Goal: Task Accomplishment & Management: Use online tool/utility

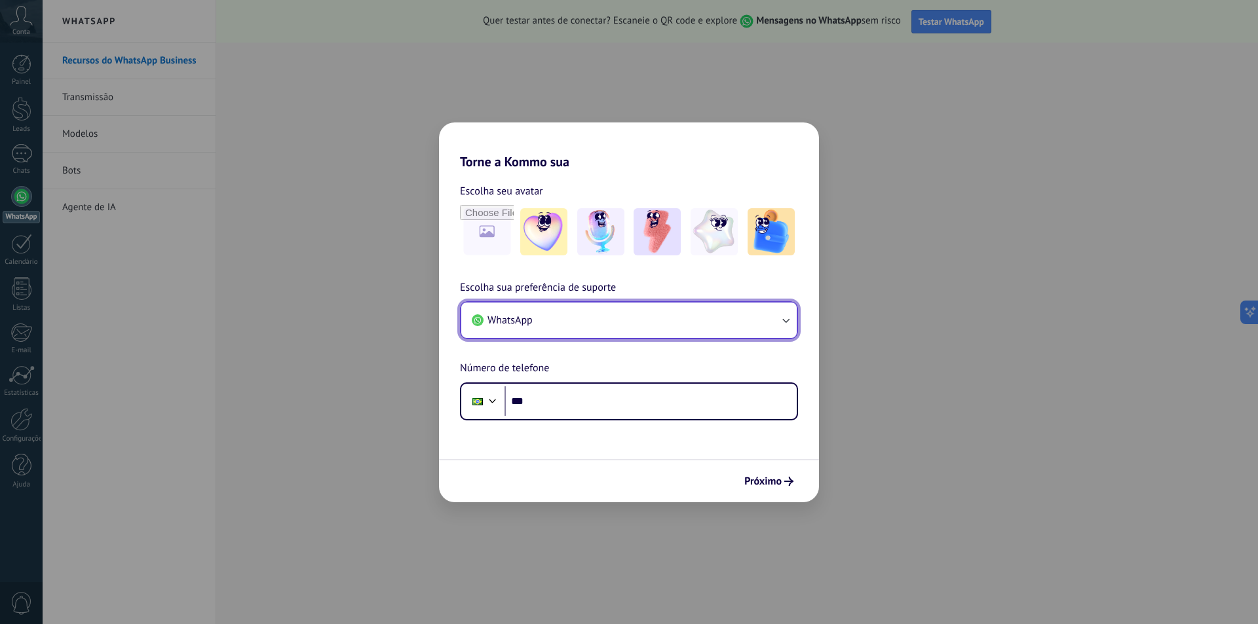
click at [783, 324] on icon "button" at bounding box center [785, 320] width 13 height 13
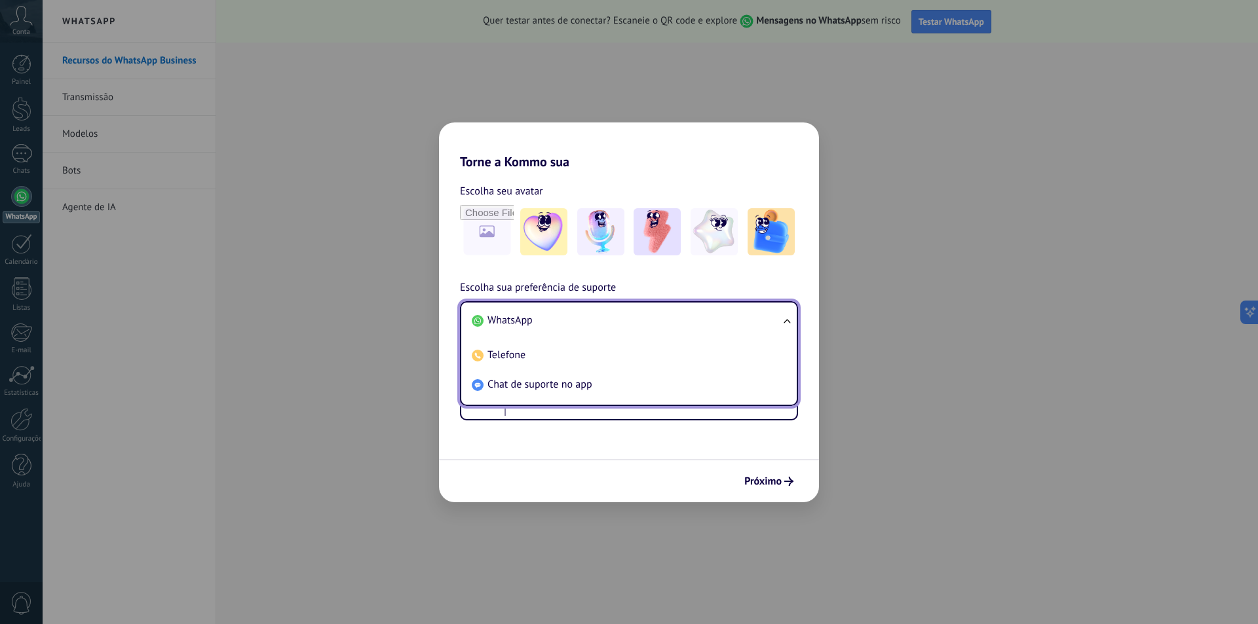
click at [786, 323] on ul "WhatsApp Telefone Chat de suporte no app" at bounding box center [629, 353] width 338 height 105
click at [755, 316] on li "WhatsApp" at bounding box center [626, 320] width 320 height 29
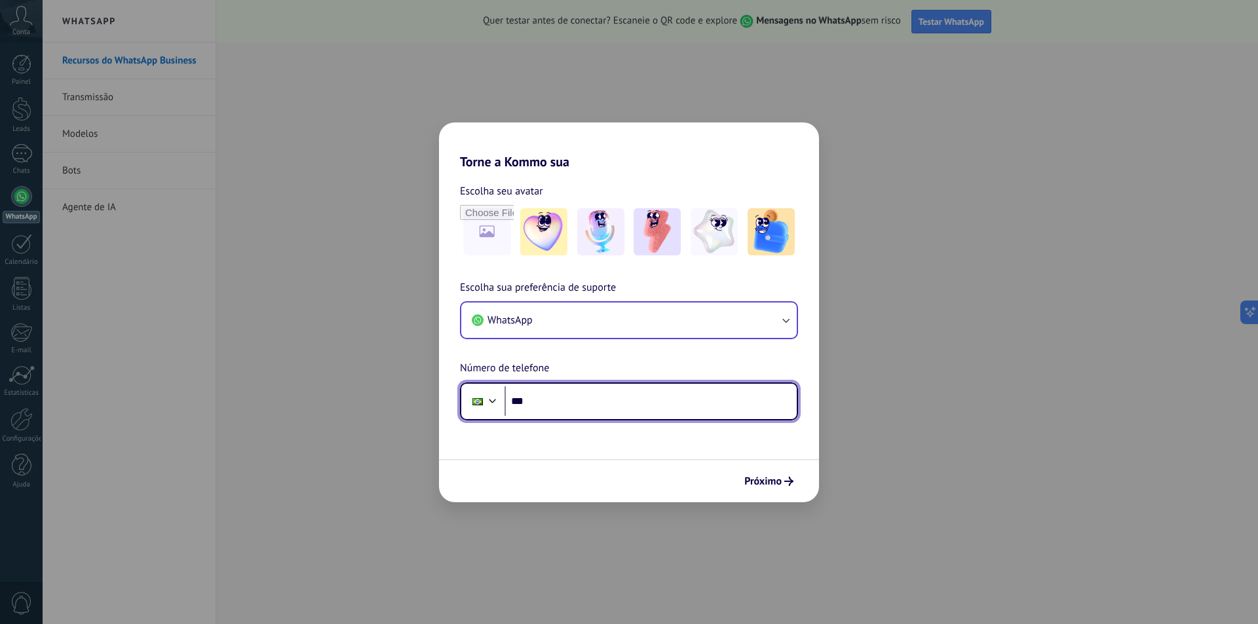
click at [567, 399] on input "***" at bounding box center [650, 401] width 292 height 30
type input "**********"
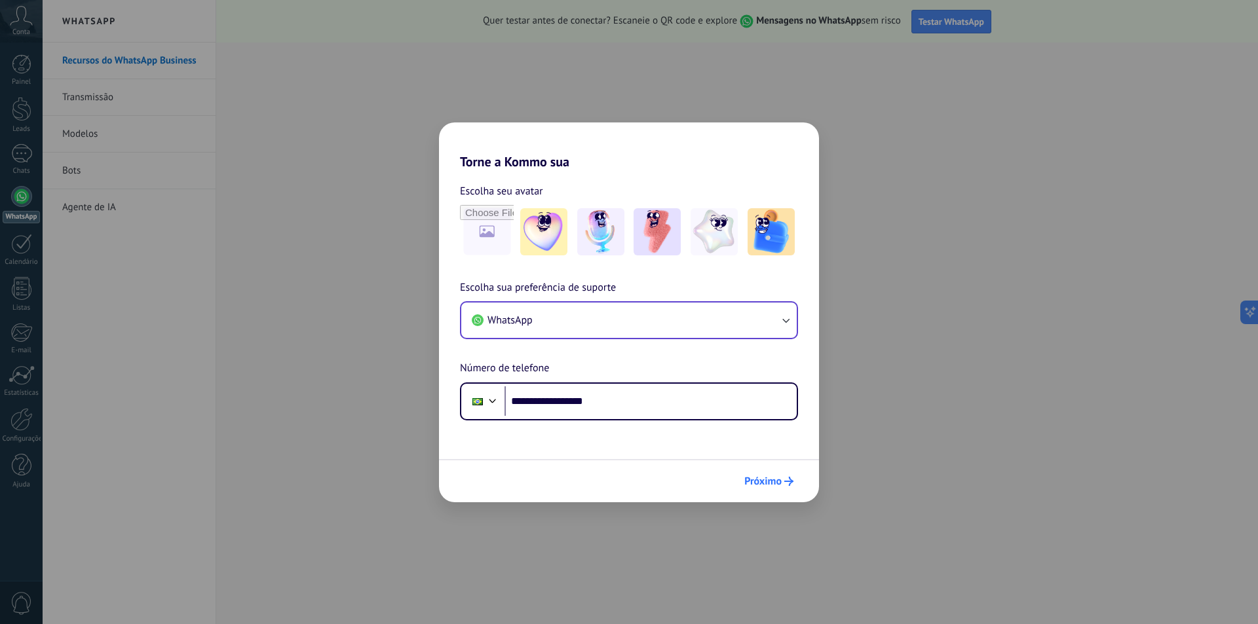
click at [772, 479] on span "Próximo" at bounding box center [762, 481] width 37 height 9
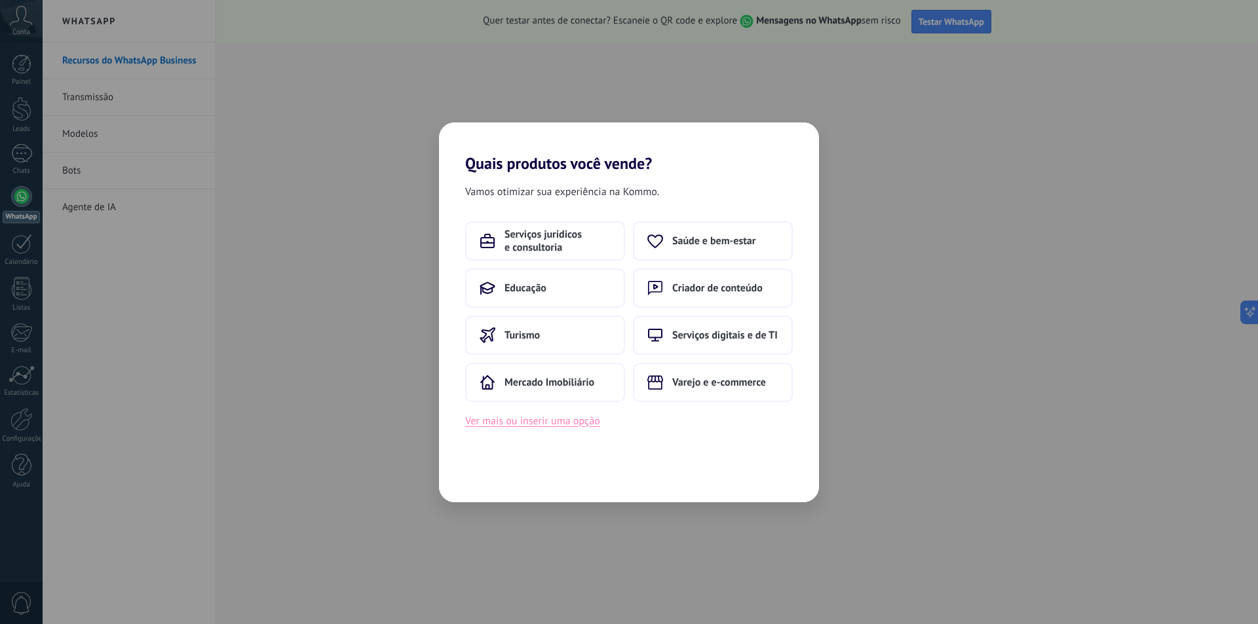
click at [568, 421] on button "Ver mais ou inserir uma opção" at bounding box center [532, 421] width 135 height 17
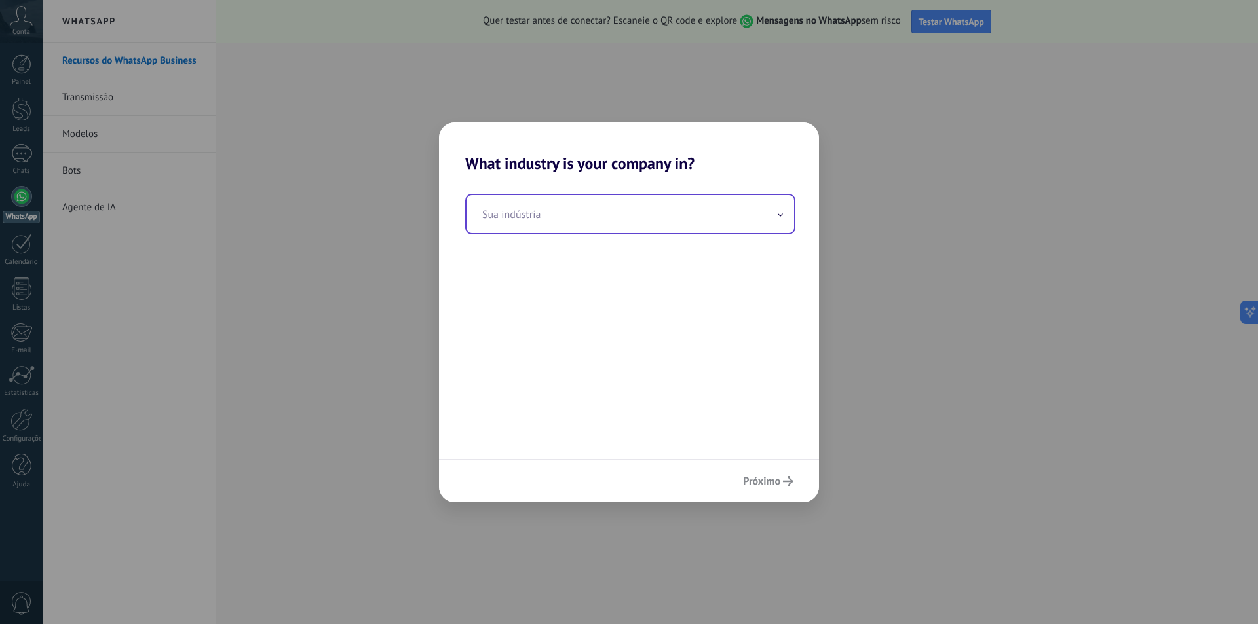
click at [762, 216] on input "text" at bounding box center [629, 214] width 327 height 38
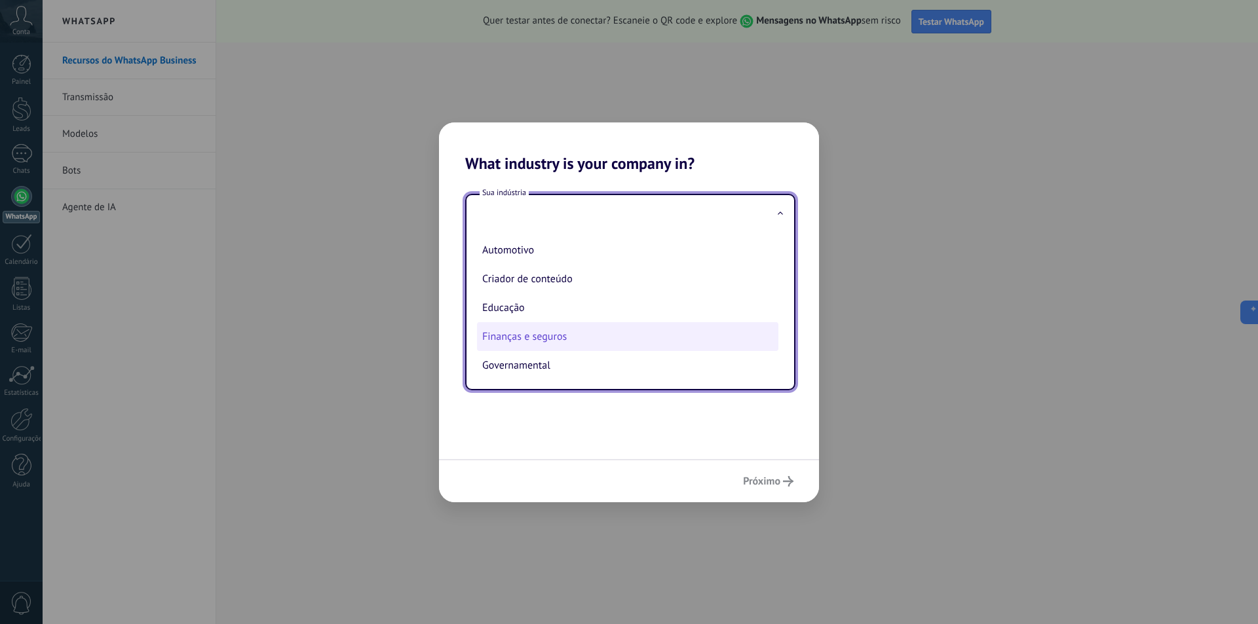
click at [660, 332] on li "Finanças e seguros" at bounding box center [627, 336] width 301 height 29
type input "**********"
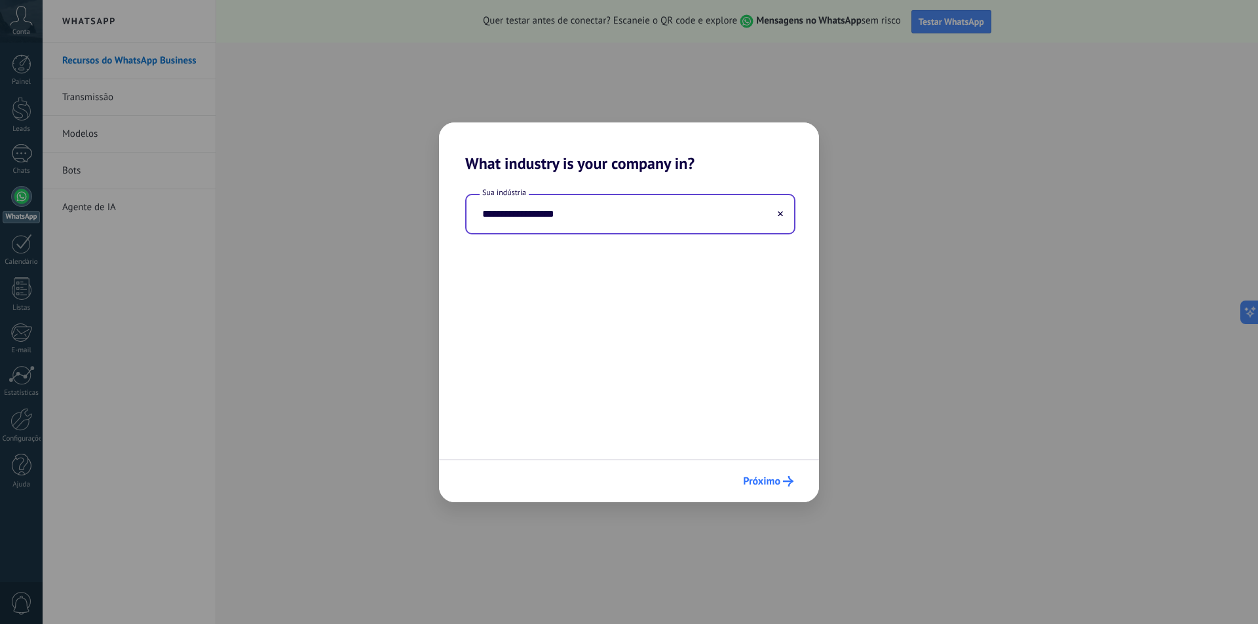
click at [777, 483] on span "Próximo" at bounding box center [761, 481] width 37 height 9
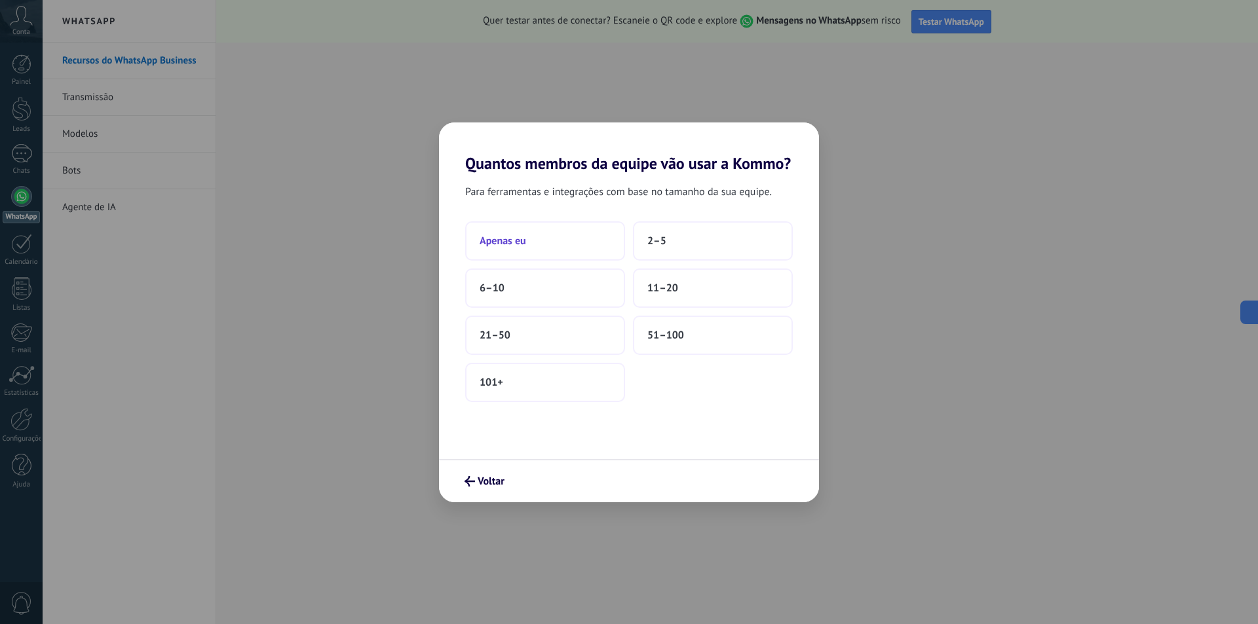
click at [570, 253] on button "Apenas eu" at bounding box center [545, 240] width 160 height 39
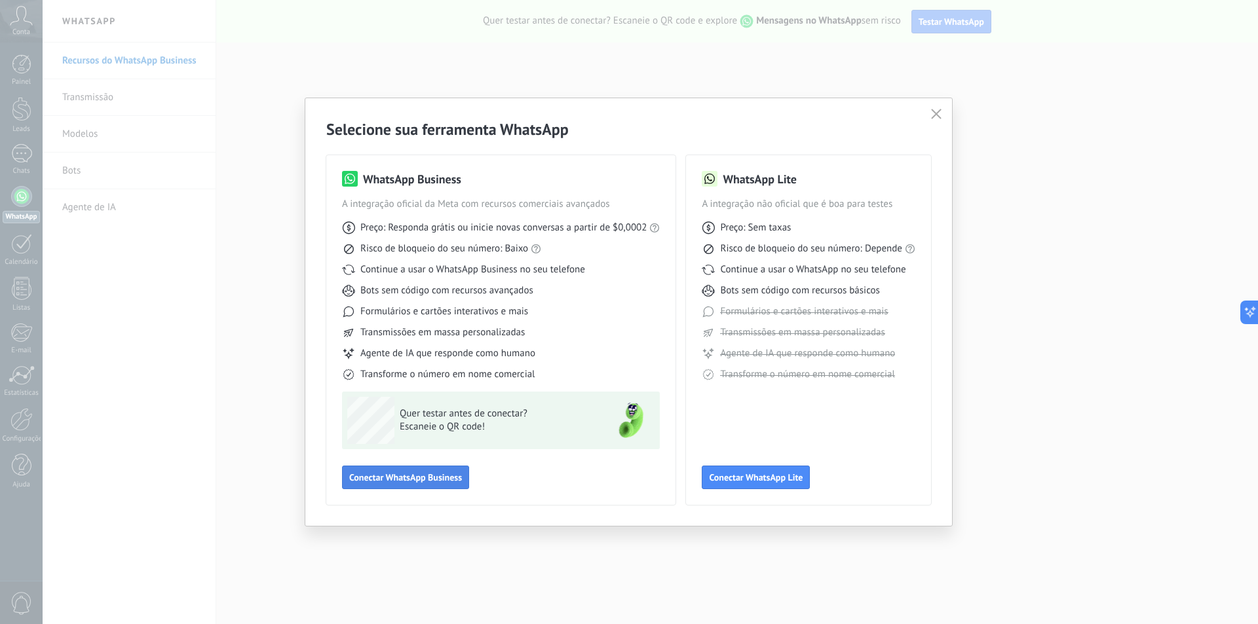
click at [423, 474] on span "Conectar WhatsApp Business" at bounding box center [405, 477] width 113 height 9
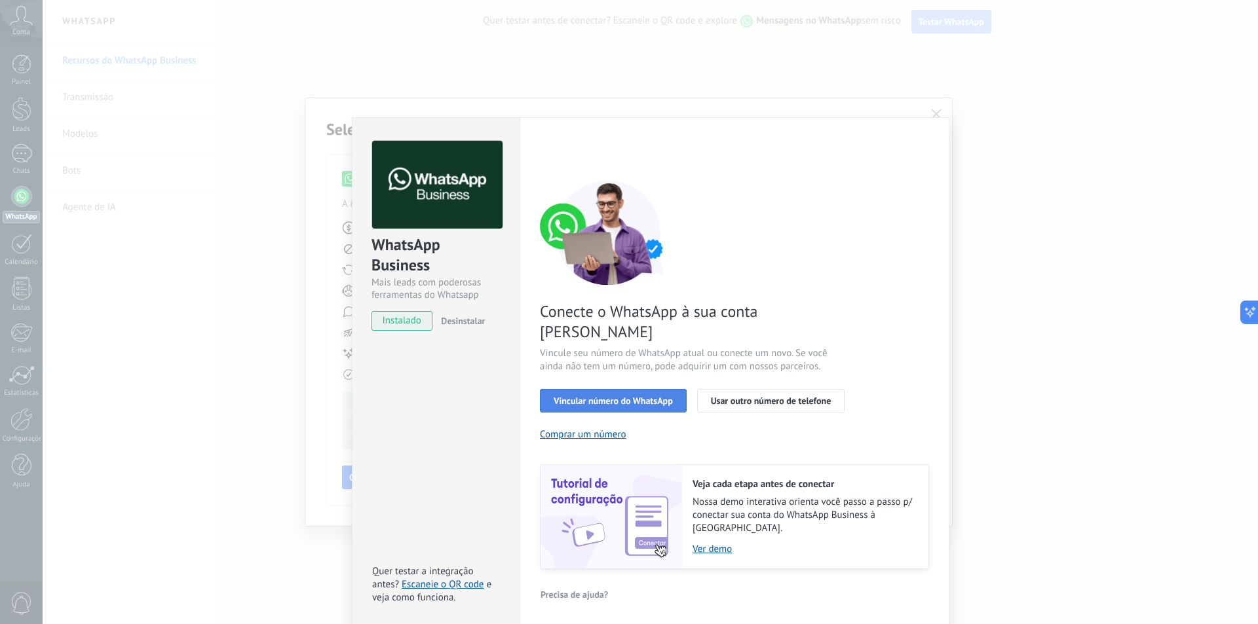
click at [648, 396] on span "Vincular número do WhatsApp" at bounding box center [612, 400] width 119 height 9
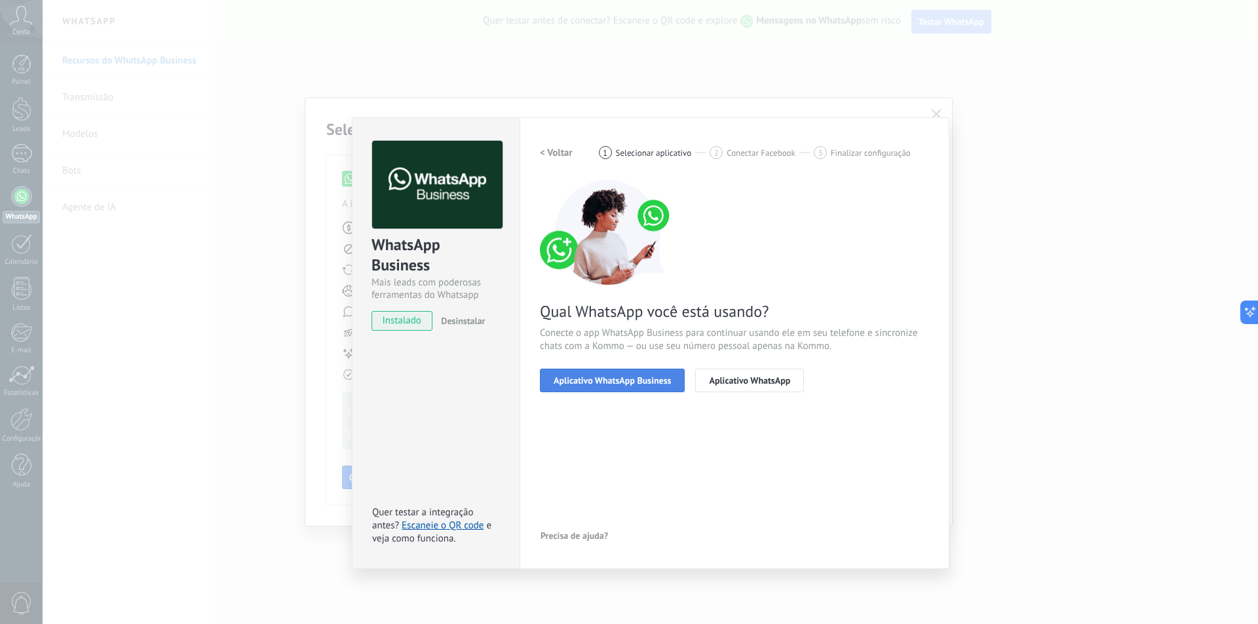
click at [651, 381] on span "Aplicativo WhatsApp Business" at bounding box center [611, 380] width 117 height 9
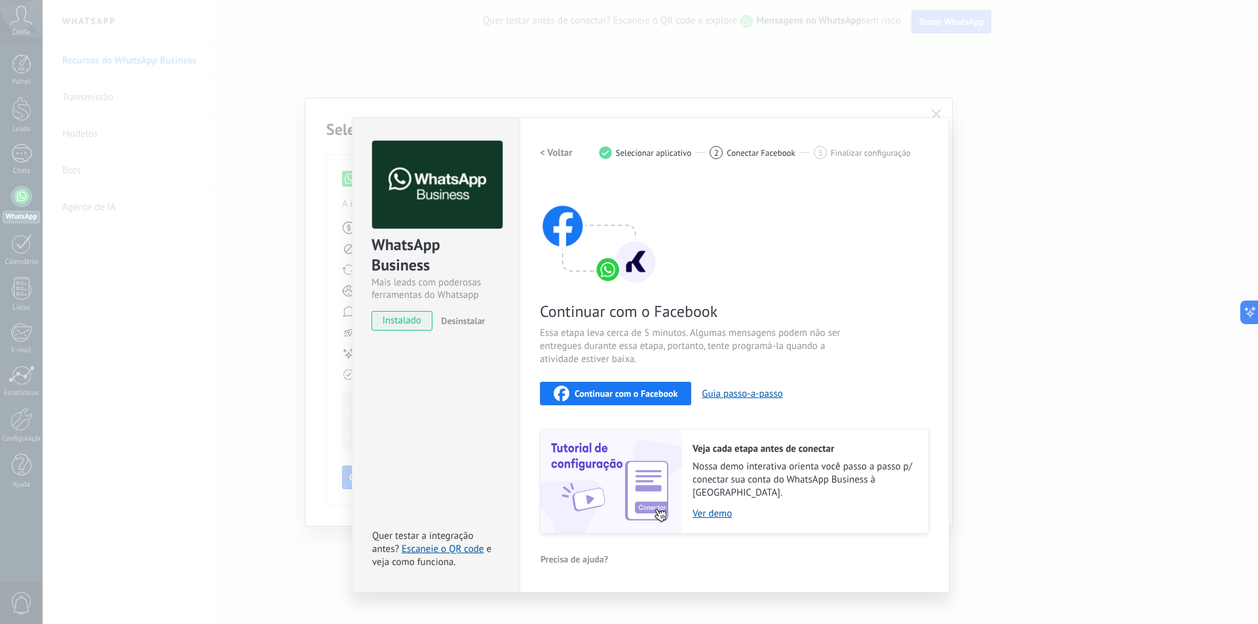
click at [646, 390] on span "Continuar com o Facebook" at bounding box center [625, 393] width 103 height 9
click at [629, 390] on span "Continuar com o Facebook" at bounding box center [625, 393] width 103 height 9
click at [542, 151] on h2 "< Voltar" at bounding box center [556, 153] width 33 height 12
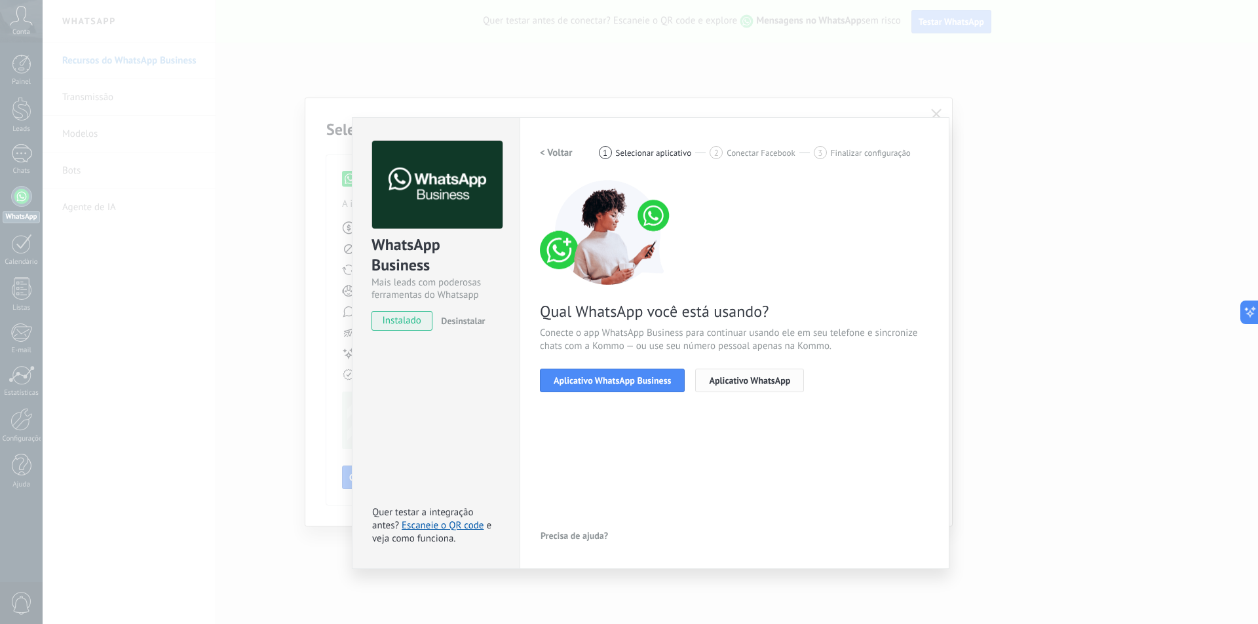
click at [758, 380] on span "Aplicativo WhatsApp" at bounding box center [749, 380] width 81 height 9
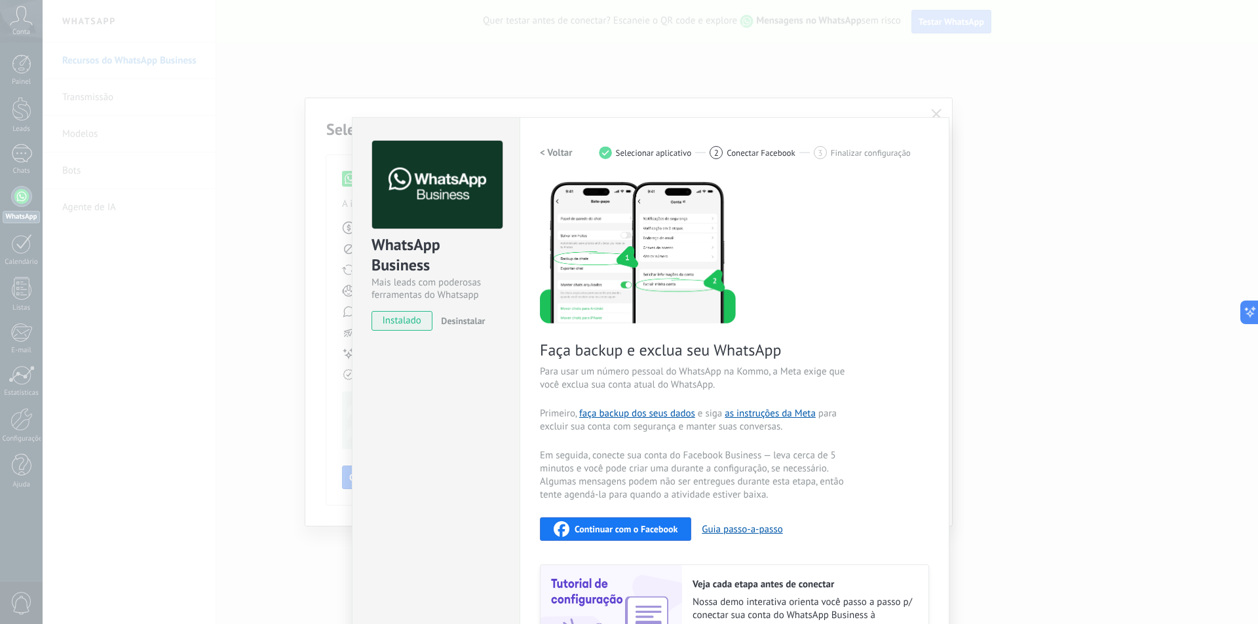
click at [543, 147] on h2 "< Voltar" at bounding box center [556, 153] width 33 height 12
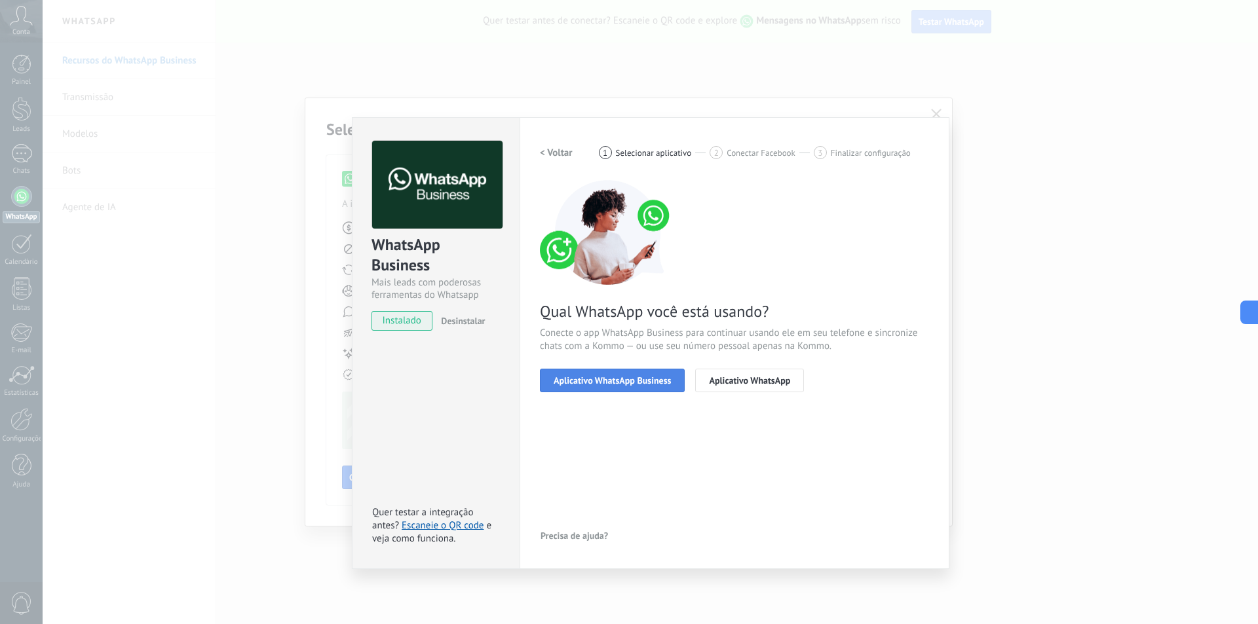
click at [636, 384] on span "Aplicativo WhatsApp Business" at bounding box center [611, 380] width 117 height 9
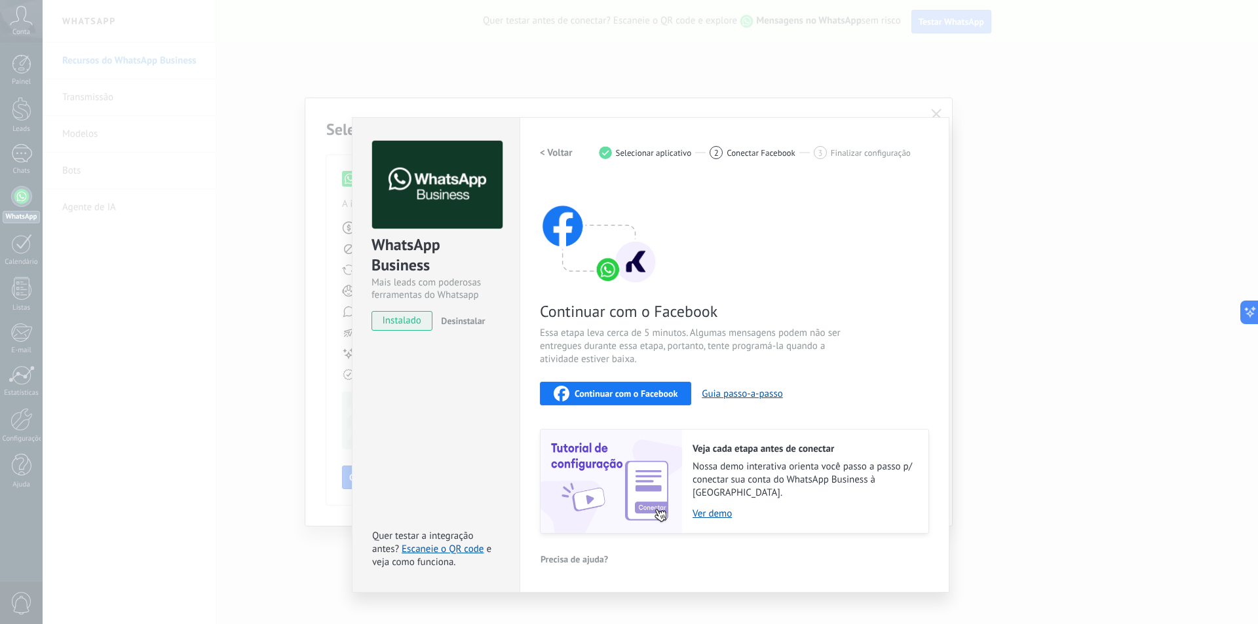
click at [648, 390] on span "Continuar com o Facebook" at bounding box center [625, 393] width 103 height 9
click at [927, 120] on div "Configurações Autorização This tab logs the users who have granted integration …" at bounding box center [734, 354] width 430 height 475
click at [544, 147] on h2 "< Voltar" at bounding box center [556, 153] width 33 height 12
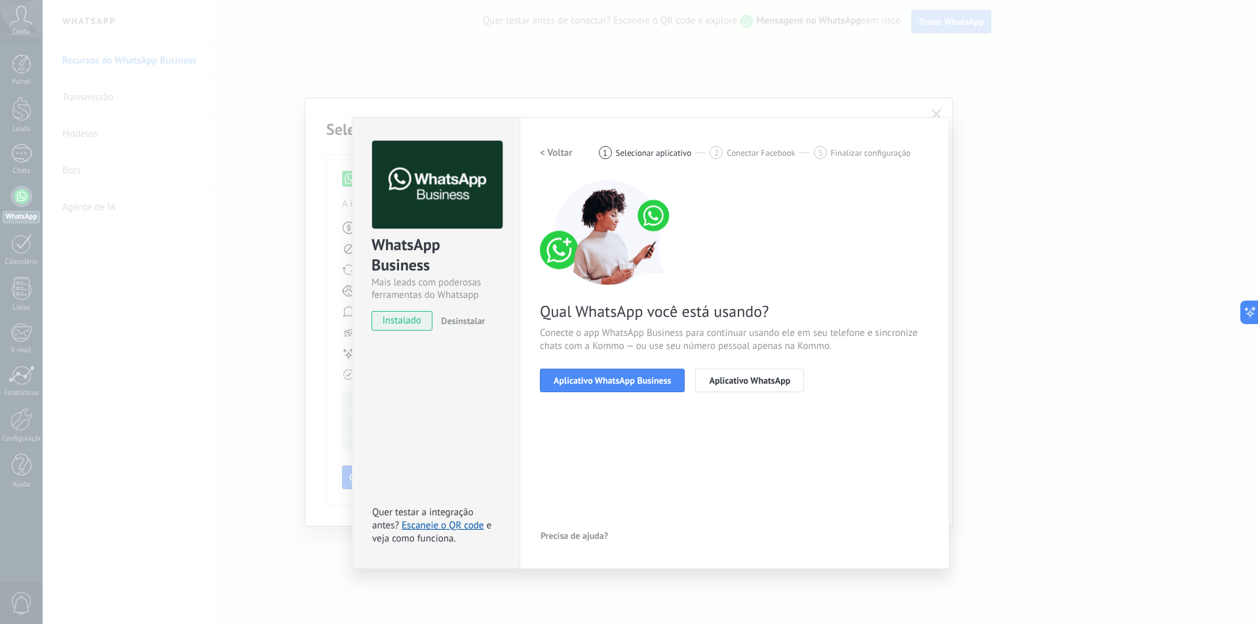
click at [580, 532] on span "Precisa de ajuda?" at bounding box center [573, 535] width 67 height 9
click at [597, 508] on span "Agendar demo grátis" at bounding box center [591, 509] width 81 height 9
